Goal: Transaction & Acquisition: Purchase product/service

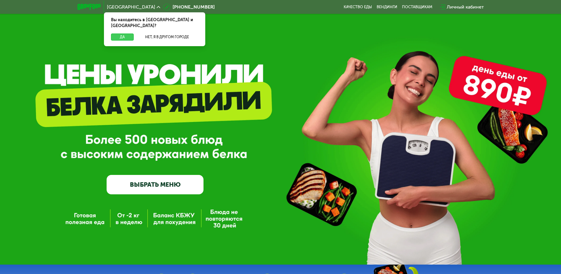
click at [120, 34] on button "Да" at bounding box center [122, 37] width 23 height 7
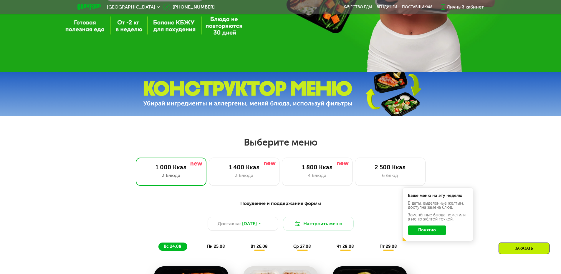
scroll to position [294, 0]
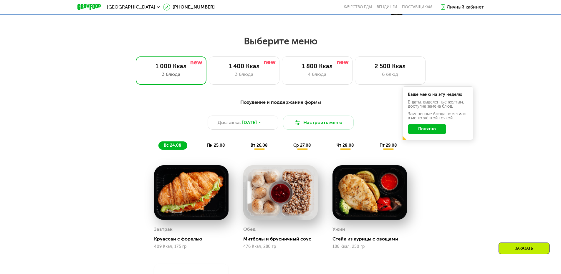
click at [432, 128] on button "Понятно" at bounding box center [427, 128] width 38 height 9
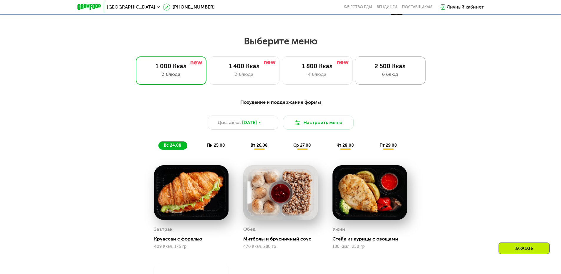
click at [393, 70] on div "2 500 Ккал" at bounding box center [390, 66] width 58 height 7
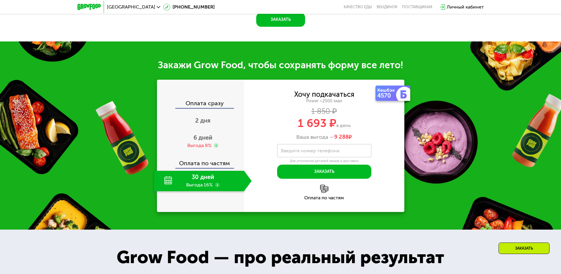
scroll to position [706, 0]
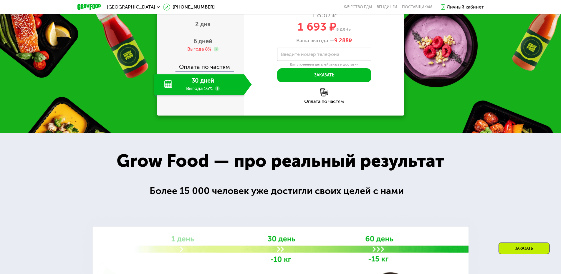
click at [198, 45] on span "6 дней" at bounding box center [202, 41] width 19 height 7
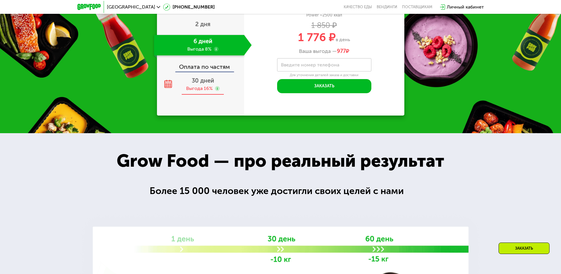
click at [195, 84] on span "30 дней" at bounding box center [203, 80] width 22 height 7
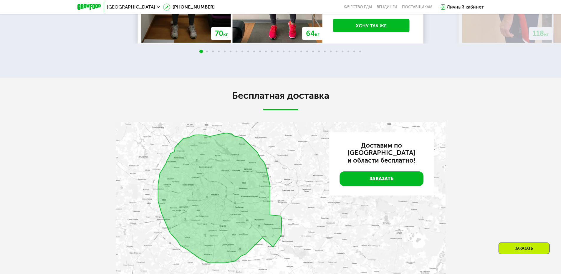
scroll to position [1265, 0]
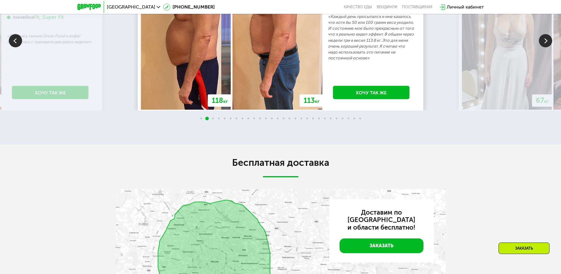
scroll to position [1177, 0]
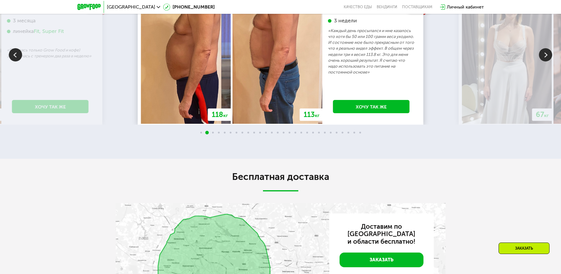
click at [544, 62] on img at bounding box center [545, 54] width 13 height 13
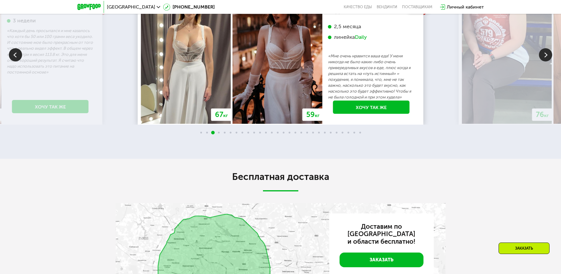
click at [544, 62] on img at bounding box center [545, 54] width 13 height 13
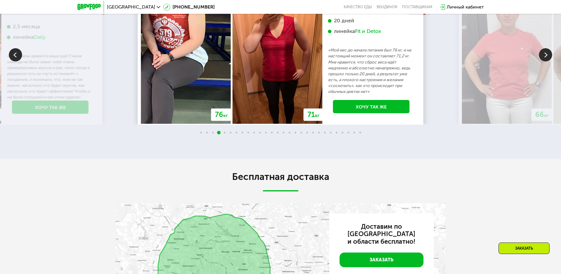
click at [544, 62] on img at bounding box center [545, 54] width 13 height 13
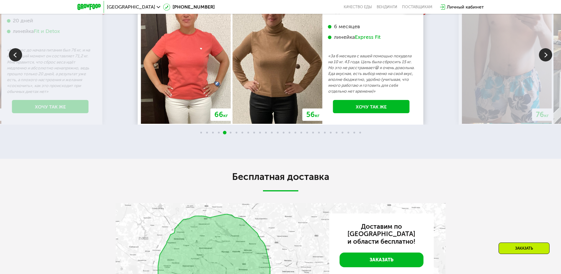
click at [544, 62] on img at bounding box center [545, 54] width 13 height 13
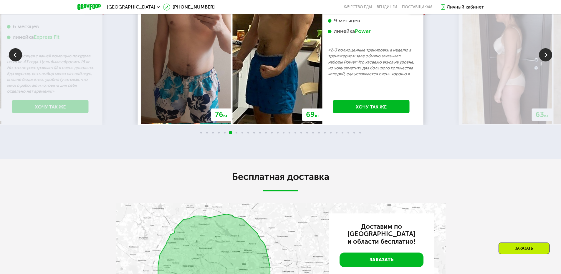
click at [541, 62] on img at bounding box center [545, 54] width 13 height 13
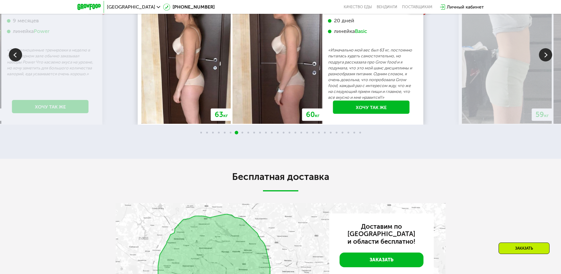
click at [543, 62] on img at bounding box center [545, 54] width 13 height 13
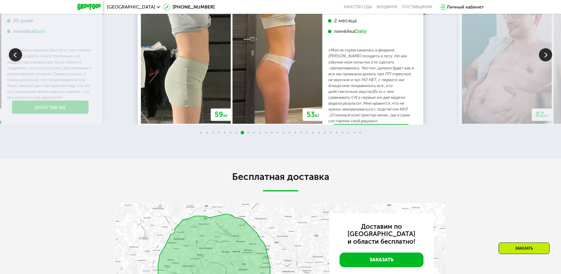
click at [543, 62] on img at bounding box center [545, 54] width 13 height 13
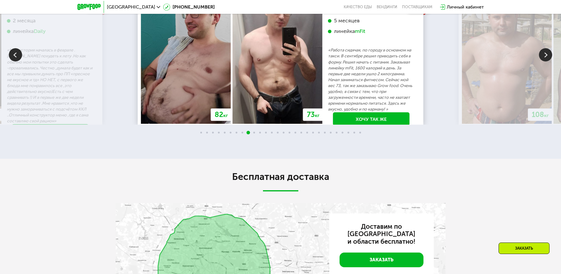
click at [544, 62] on img at bounding box center [545, 54] width 13 height 13
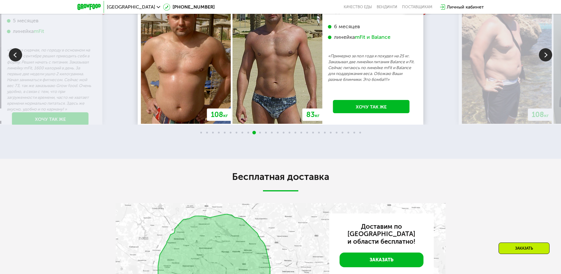
click at [539, 62] on img at bounding box center [545, 54] width 13 height 13
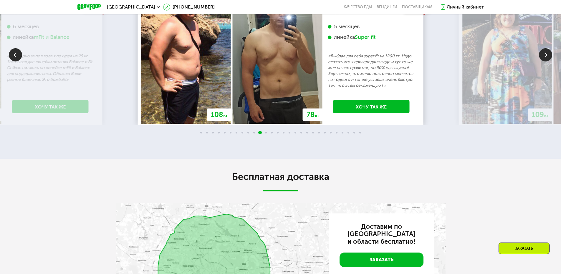
click at [14, 62] on img at bounding box center [15, 54] width 13 height 13
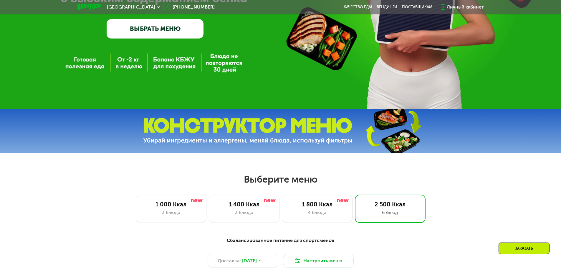
scroll to position [59, 0]
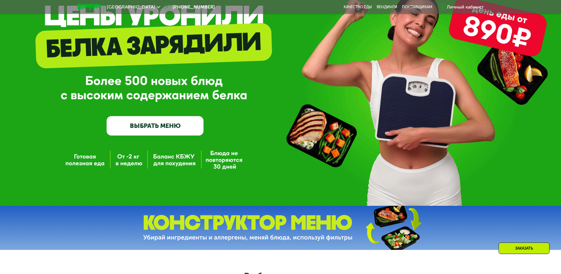
click at [146, 127] on link "ВЫБРАТЬ МЕНЮ" at bounding box center [155, 125] width 97 height 19
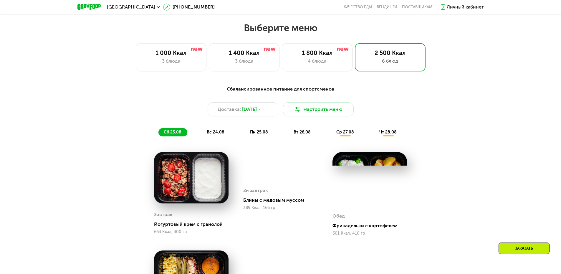
scroll to position [318, 0]
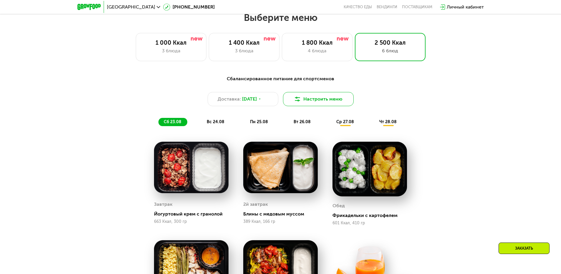
click at [323, 101] on button "Настроить меню" at bounding box center [318, 99] width 71 height 14
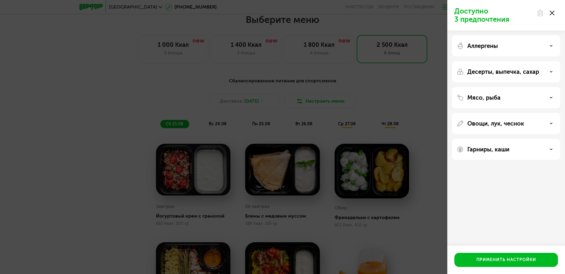
click at [380, 95] on div "Доступно 3 предпочтения Аллергены Десерты, выпечка, сахар Мясо, рыба Овощи, лук…" at bounding box center [282, 137] width 565 height 274
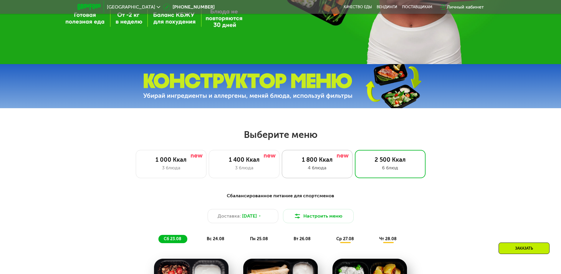
scroll to position [200, 0]
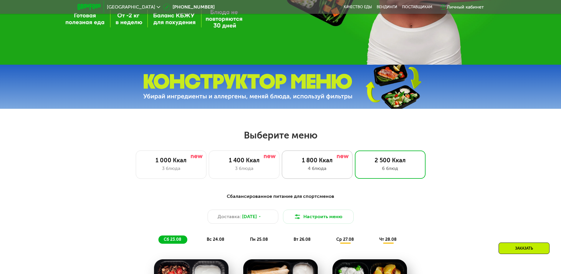
click at [320, 164] on div "1 800 Ккал" at bounding box center [317, 160] width 58 height 7
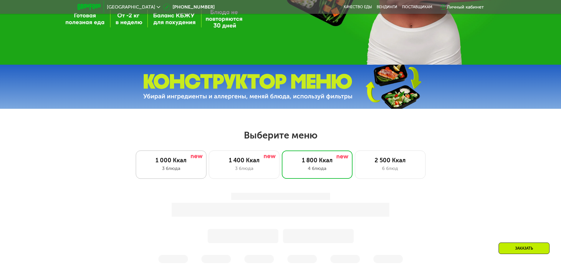
drag, startPoint x: 171, startPoint y: 165, endPoint x: 171, endPoint y: 168, distance: 3.2
click at [171, 164] on div "1 000 Ккал" at bounding box center [171, 160] width 58 height 7
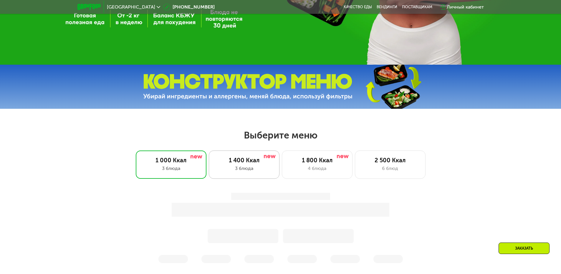
click at [238, 162] on div "1 400 Ккал" at bounding box center [244, 160] width 58 height 7
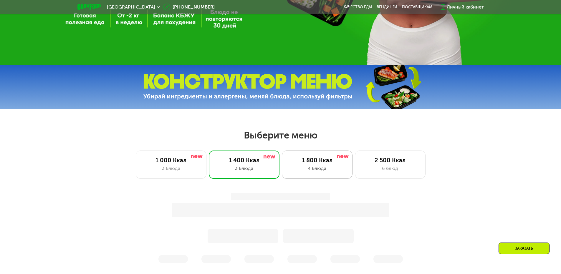
click at [320, 161] on div "1 800 Ккал" at bounding box center [317, 160] width 58 height 7
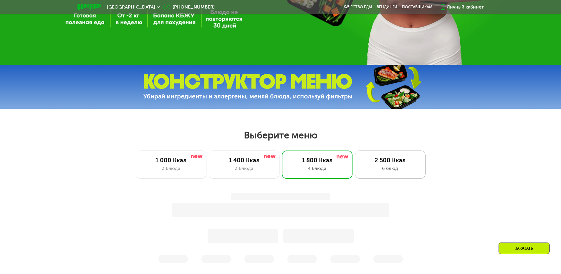
click at [397, 164] on div "2 500 Ккал" at bounding box center [390, 160] width 58 height 7
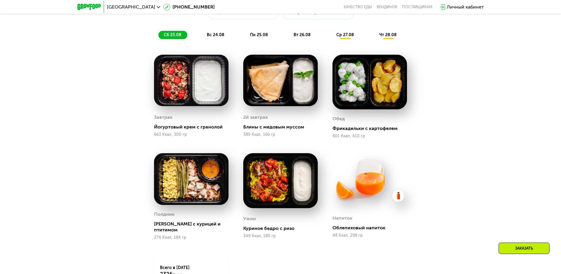
scroll to position [406, 0]
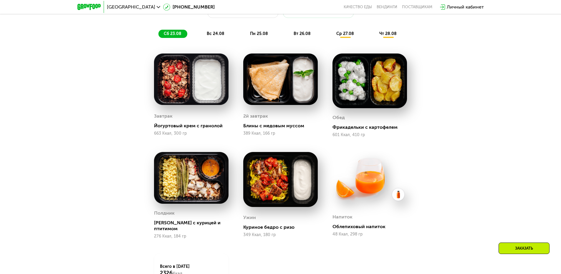
click at [245, 38] on div "вс 24.08" at bounding box center [259, 34] width 29 height 8
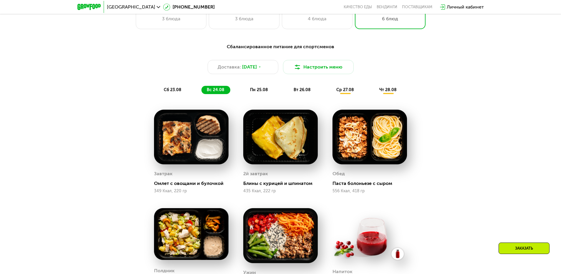
scroll to position [347, 0]
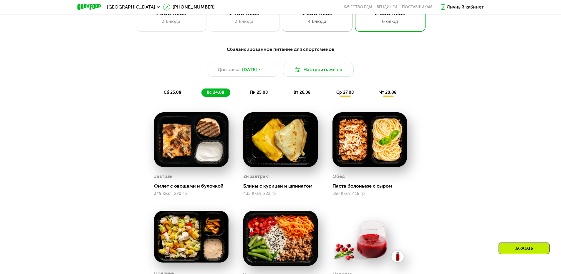
click at [318, 21] on div "4 блюда" at bounding box center [317, 21] width 58 height 7
